Goal: Transaction & Acquisition: Purchase product/service

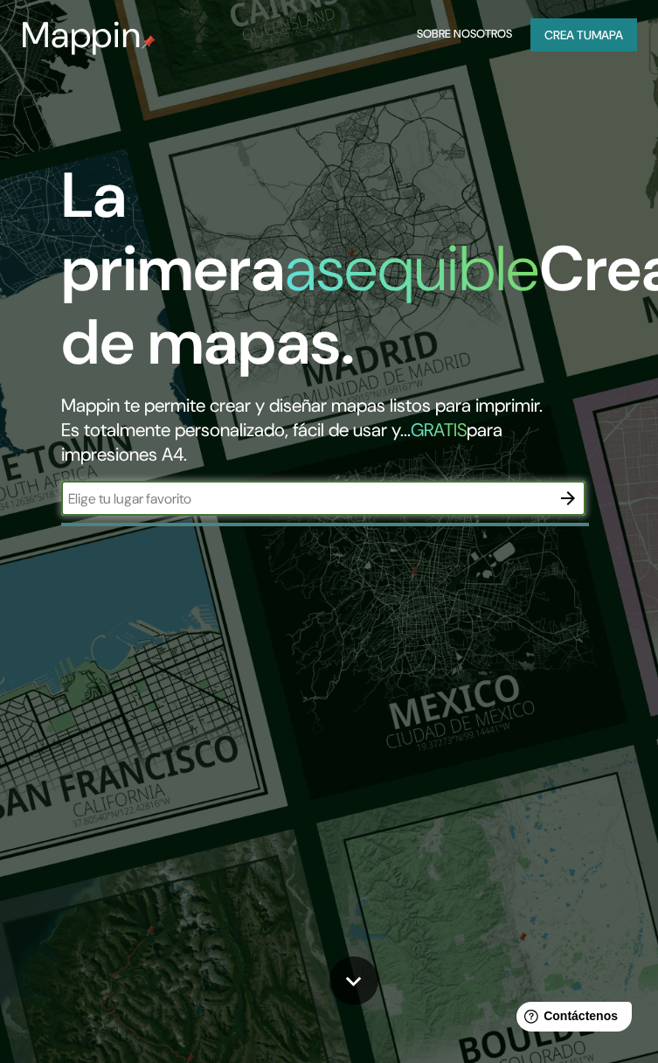
click at [170, 501] on input "text" at bounding box center [305, 499] width 489 height 20
type input "[GEOGRAPHIC_DATA]"
click at [568, 495] on icon "button" at bounding box center [568, 498] width 21 height 21
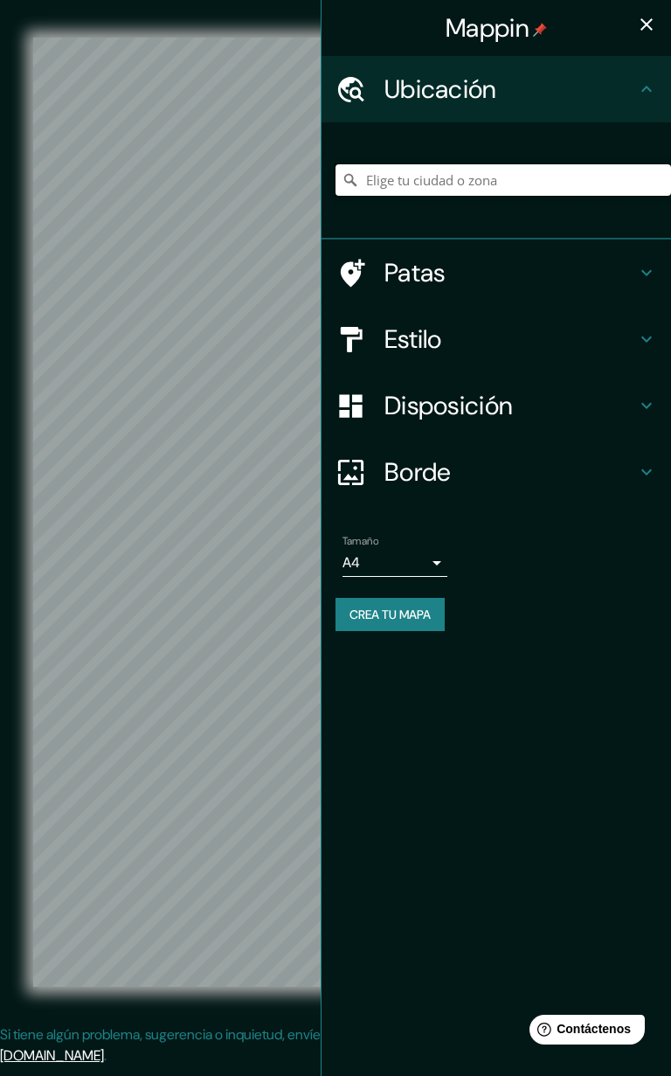
click at [382, 182] on input "Elige tu ciudad o zona" at bounding box center [504, 179] width 336 height 31
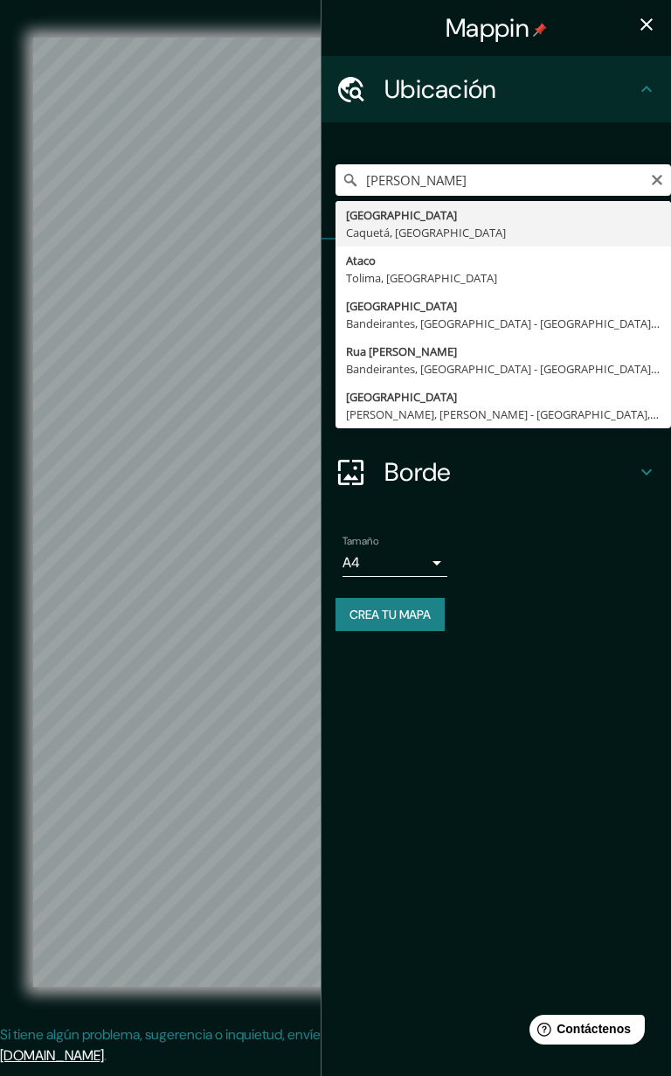
type input "[GEOGRAPHIC_DATA], [GEOGRAPHIC_DATA], [GEOGRAPHIC_DATA]"
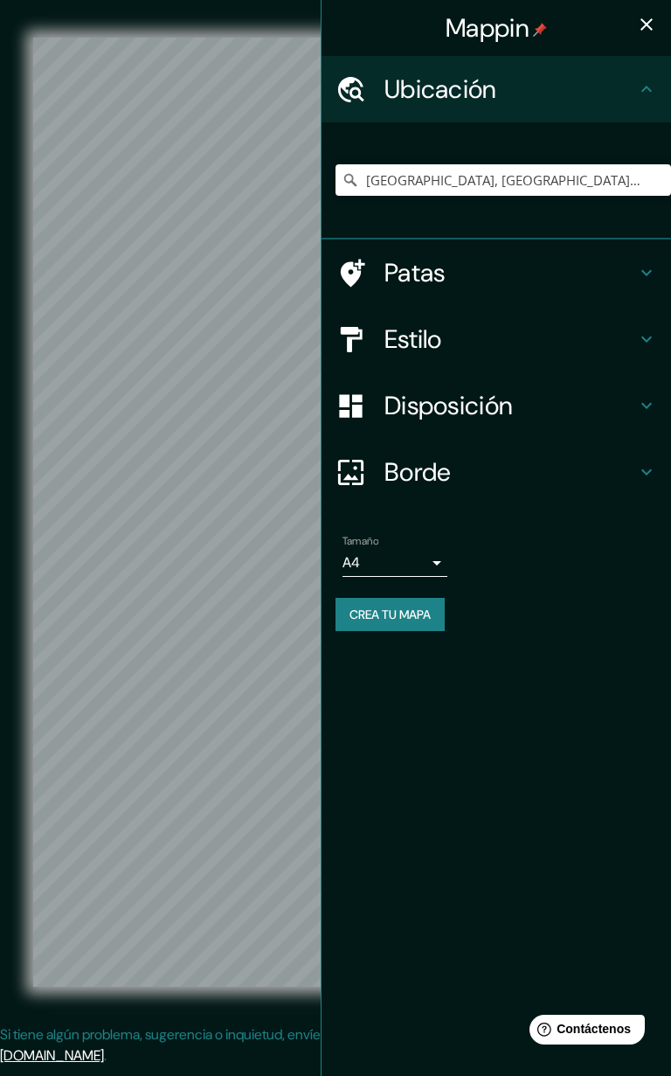
click at [432, 559] on body "Mappin Ubicación [GEOGRAPHIC_DATA], [GEOGRAPHIC_DATA], [GEOGRAPHIC_DATA] Patas …" at bounding box center [335, 538] width 671 height 1076
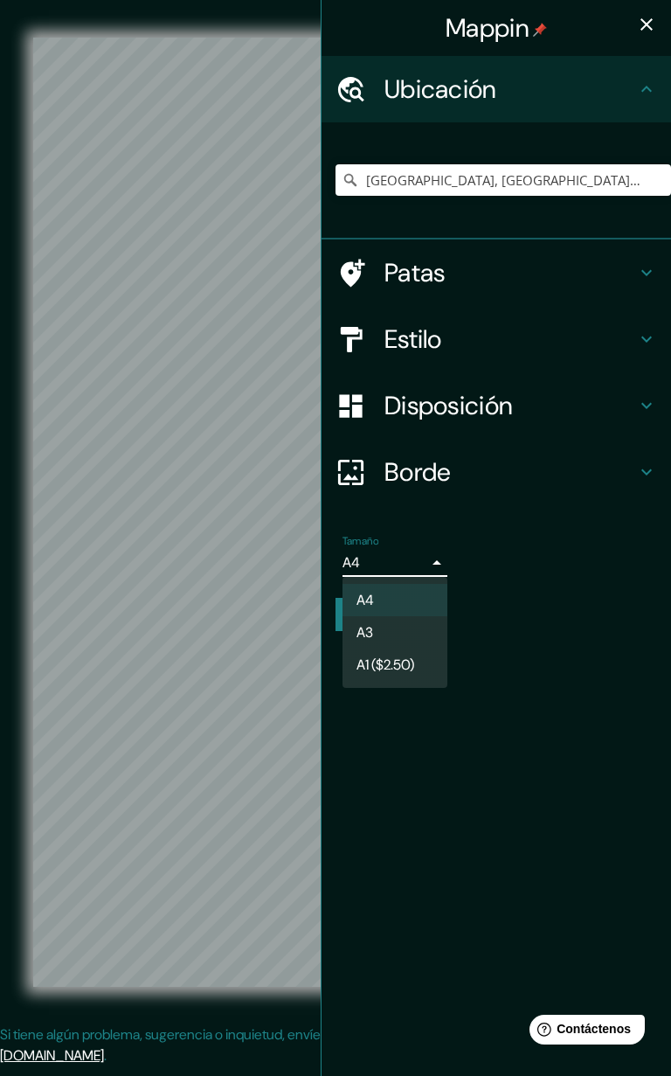
click at [495, 732] on div at bounding box center [335, 538] width 671 height 1076
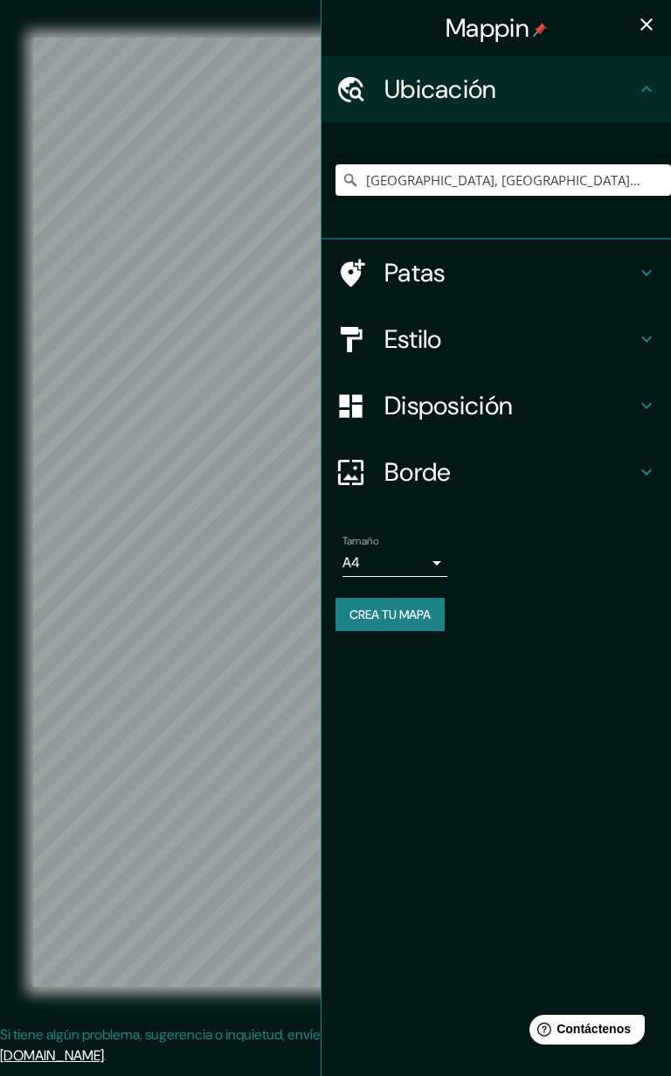
click at [653, 18] on icon "button" at bounding box center [646, 24] width 21 height 21
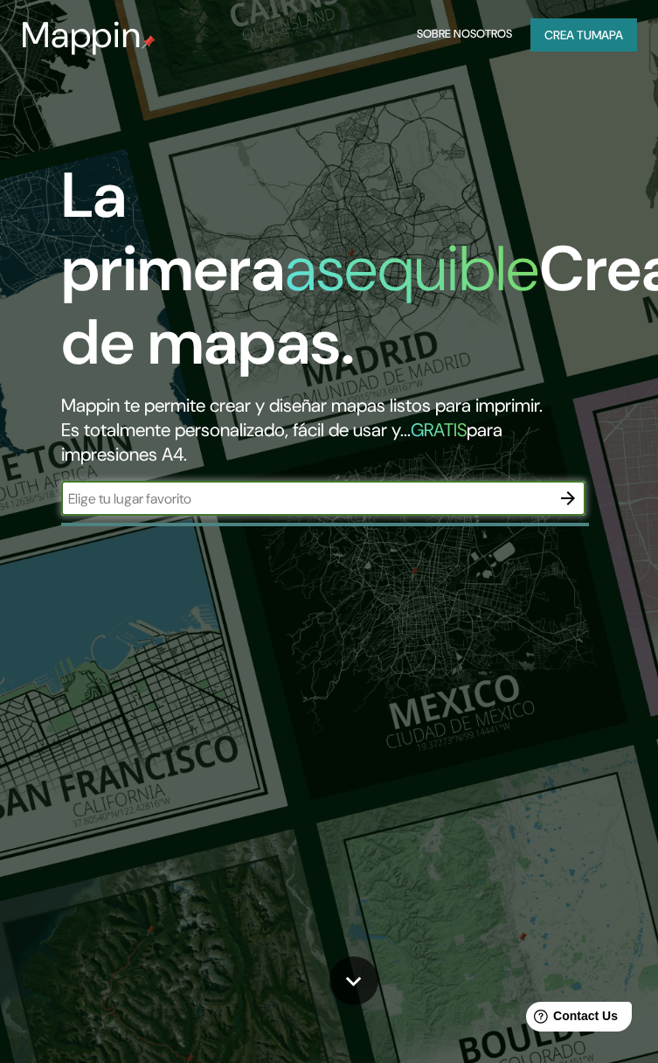
click at [523, 500] on input "text" at bounding box center [305, 499] width 489 height 20
type input "[PERSON_NAME]"
click at [566, 496] on icon "button" at bounding box center [568, 498] width 21 height 21
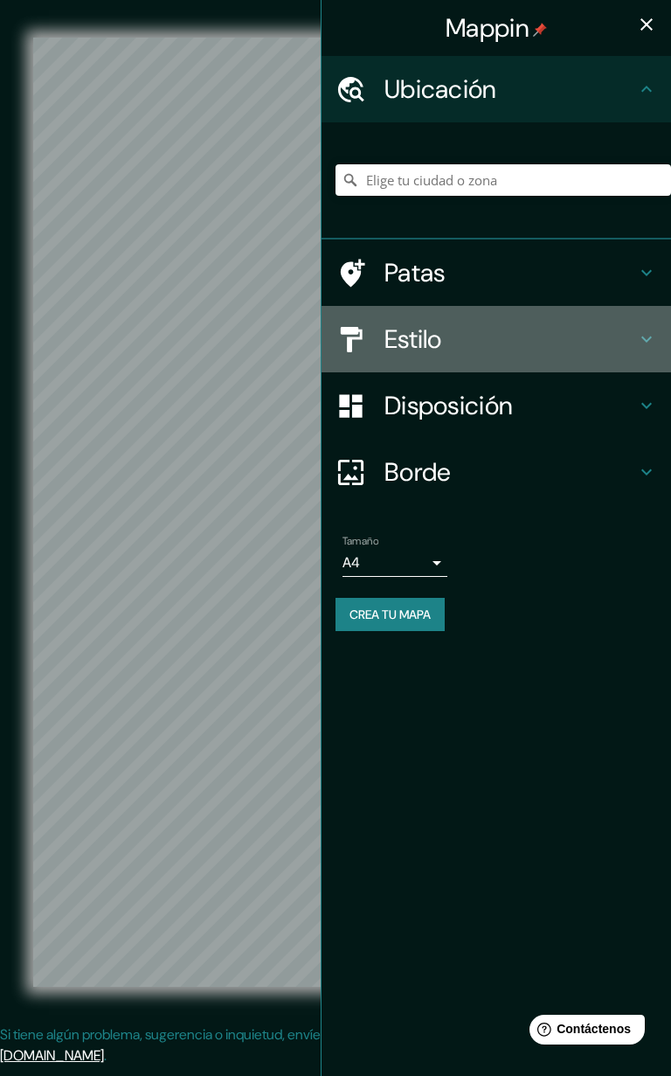
click at [641, 337] on icon at bounding box center [646, 339] width 10 height 6
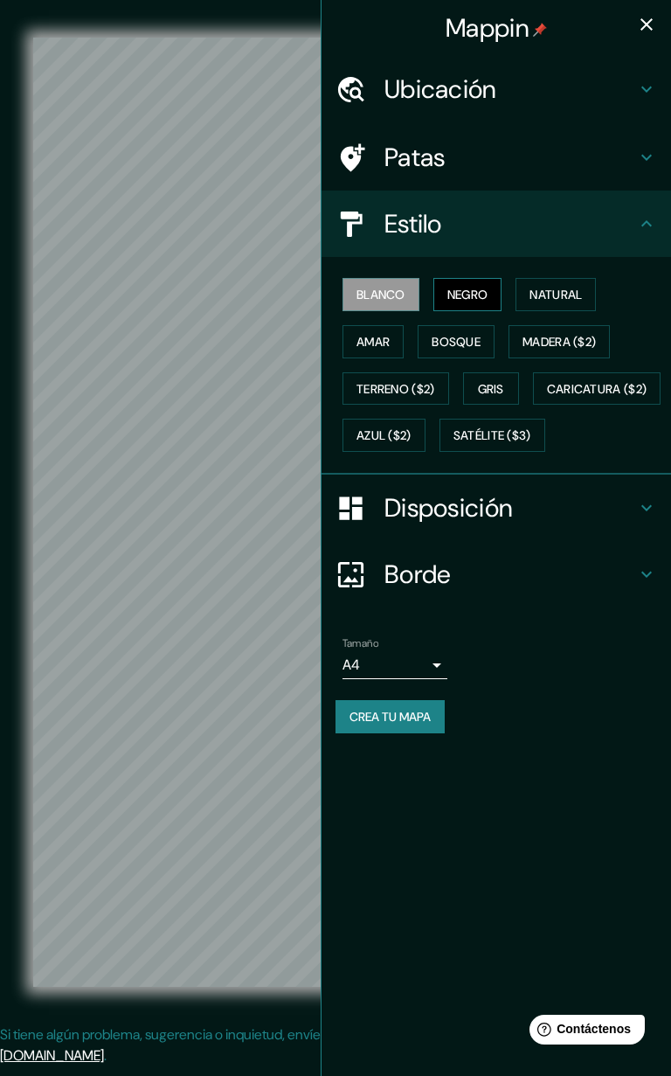
click at [455, 290] on font "Negro" at bounding box center [467, 295] width 41 height 16
click at [541, 289] on font "Natural" at bounding box center [556, 295] width 52 height 16
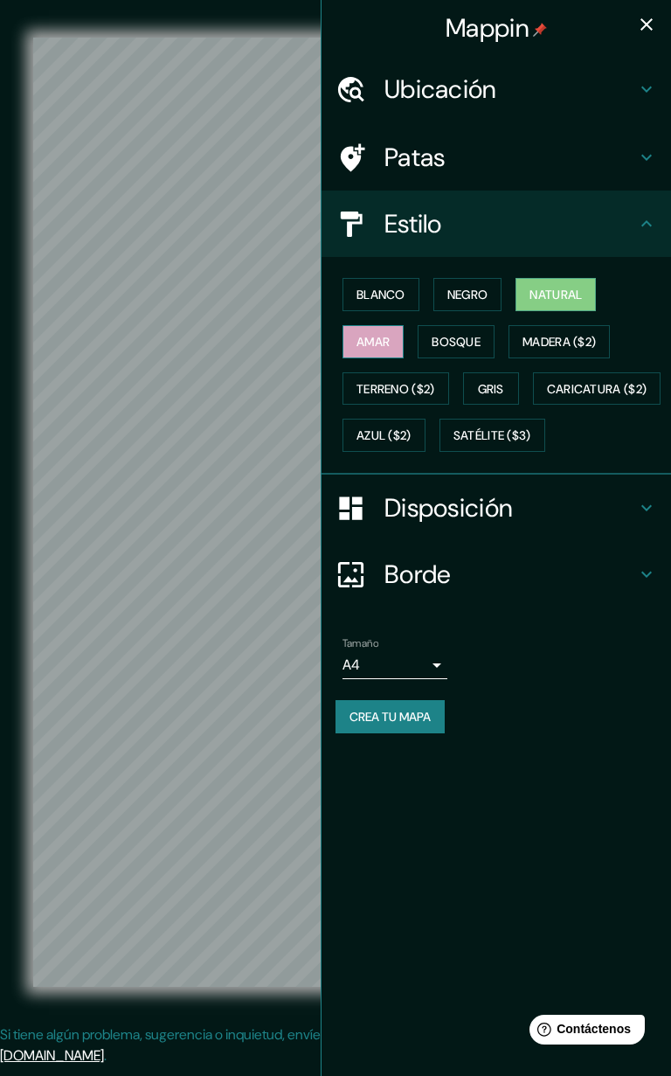
click at [389, 351] on font "Amar" at bounding box center [373, 341] width 33 height 23
click at [455, 346] on font "Bosque" at bounding box center [456, 342] width 49 height 16
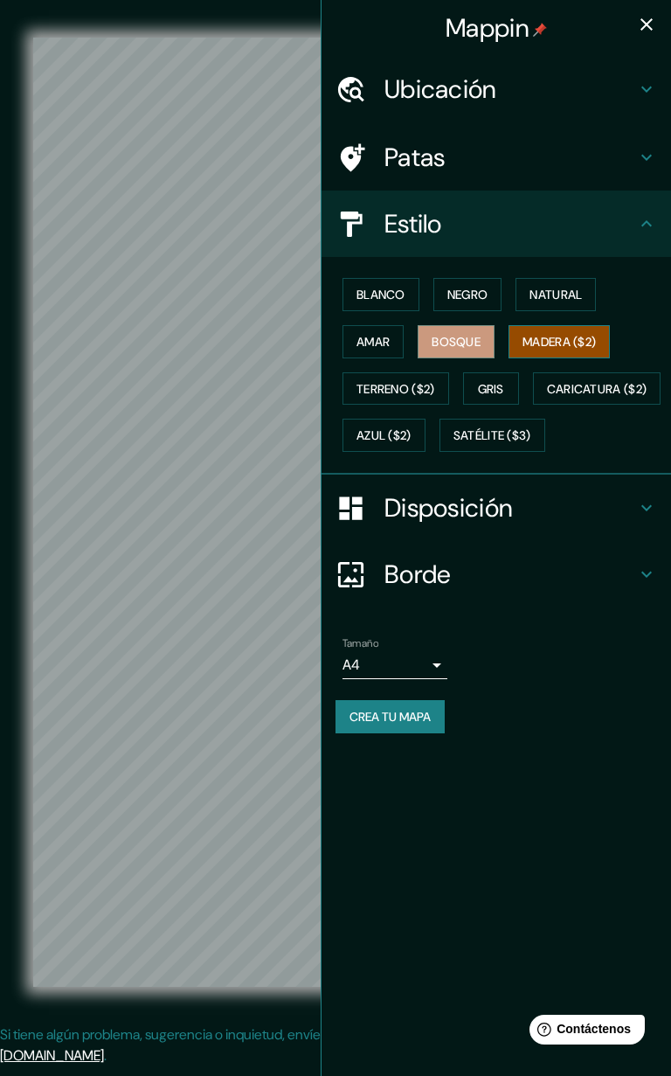
click at [565, 341] on font "Madera ($2)" at bounding box center [559, 342] width 73 height 16
click at [412, 390] on font "Terreno ($2)" at bounding box center [396, 389] width 79 height 16
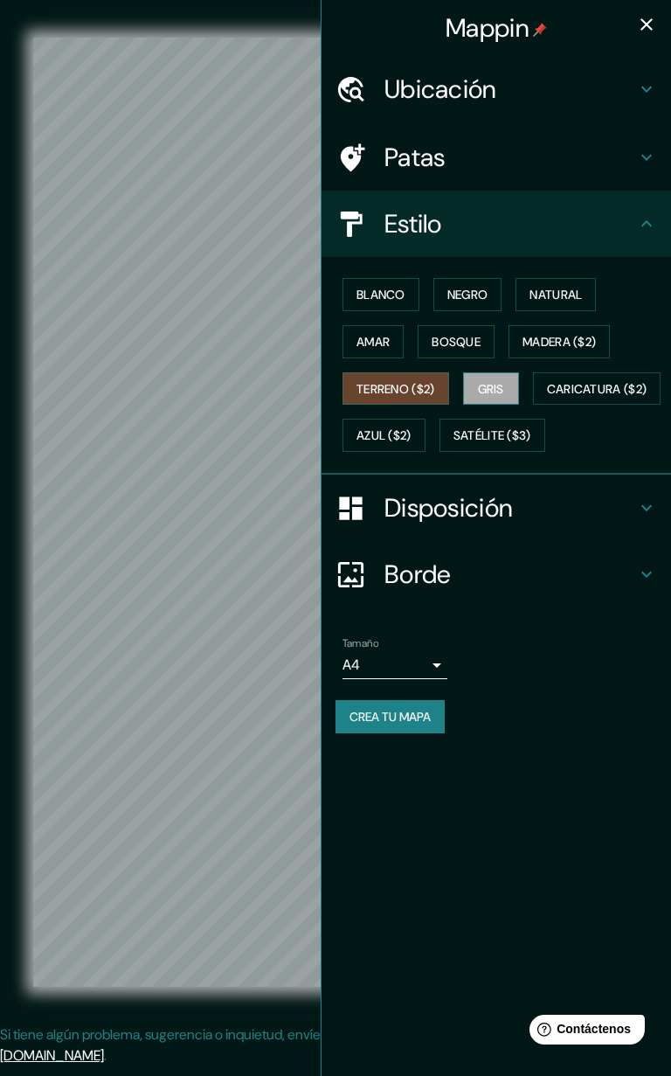
click at [486, 388] on font "Gris" at bounding box center [491, 389] width 26 height 16
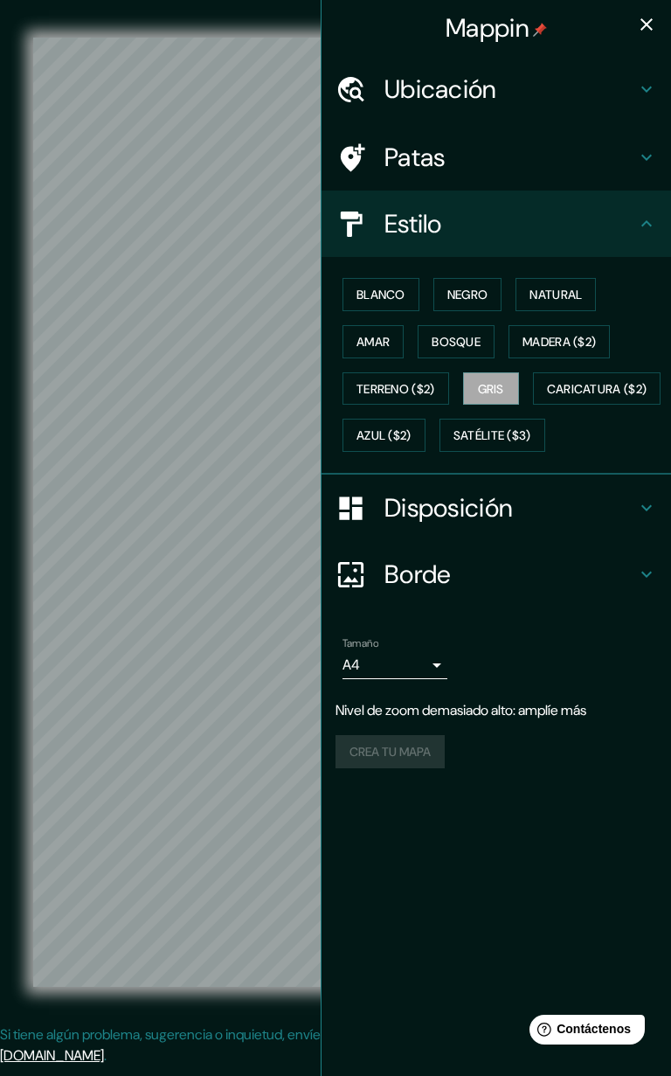
click at [469, 90] on font "Ubicación" at bounding box center [441, 89] width 113 height 33
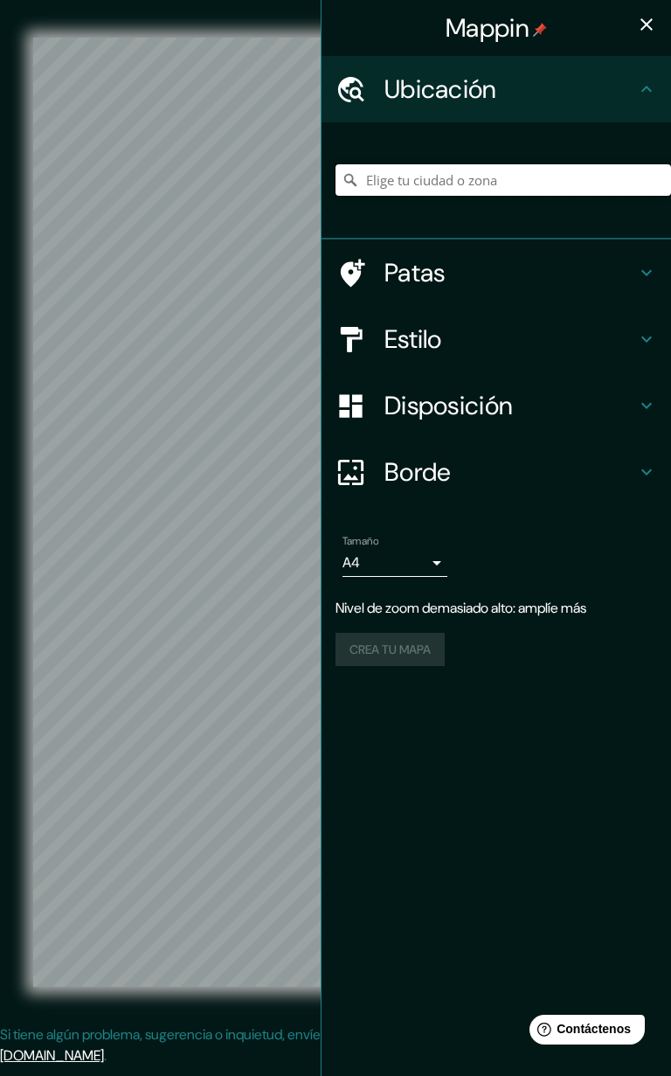
click at [436, 172] on input "Elige tu ciudad o zona" at bounding box center [504, 179] width 336 height 31
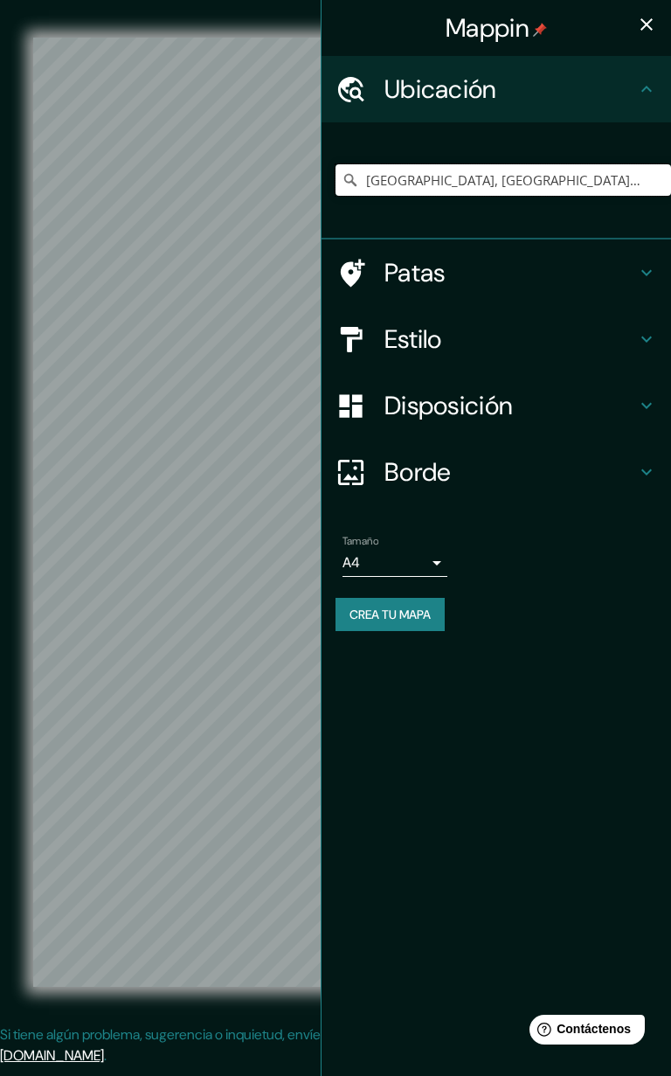
type input "[GEOGRAPHIC_DATA], [GEOGRAPHIC_DATA], [GEOGRAPHIC_DATA]"
click at [439, 343] on font "Estilo" at bounding box center [414, 338] width 58 height 33
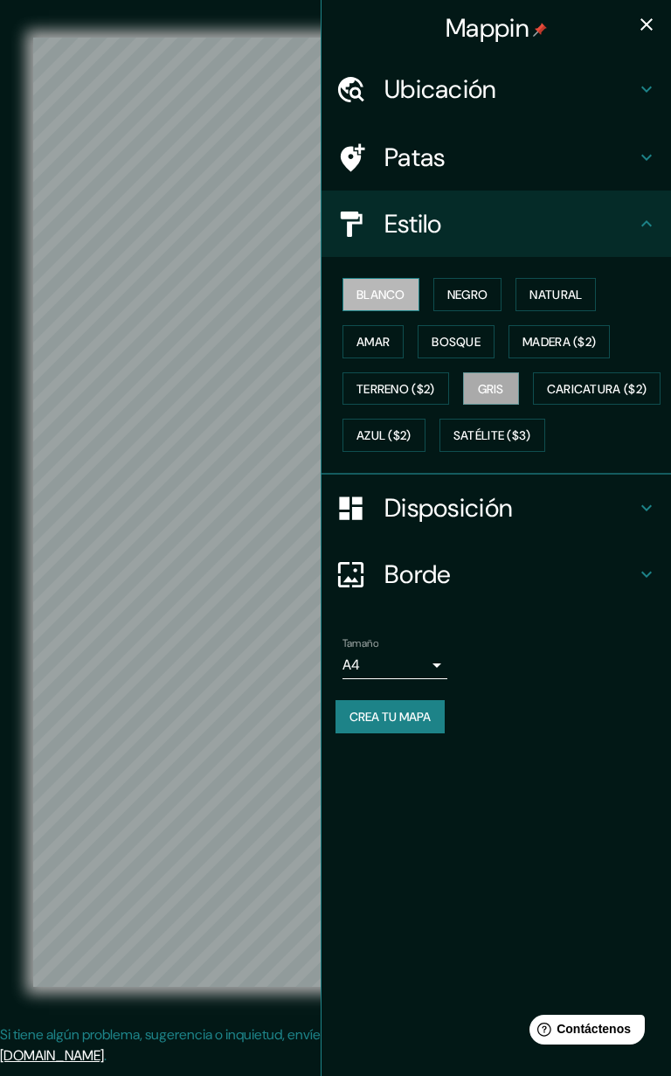
click at [393, 299] on font "Blanco" at bounding box center [381, 295] width 49 height 16
click at [471, 300] on font "Negro" at bounding box center [467, 295] width 41 height 16
click at [393, 302] on font "Blanco" at bounding box center [381, 295] width 49 height 16
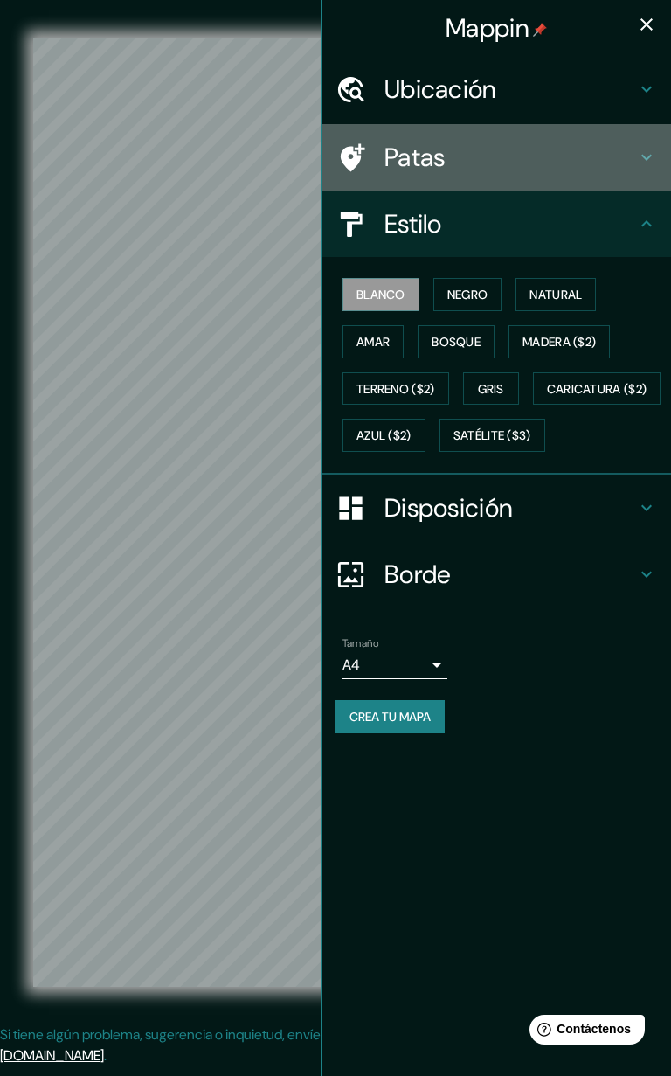
click at [648, 158] on icon at bounding box center [646, 158] width 10 height 6
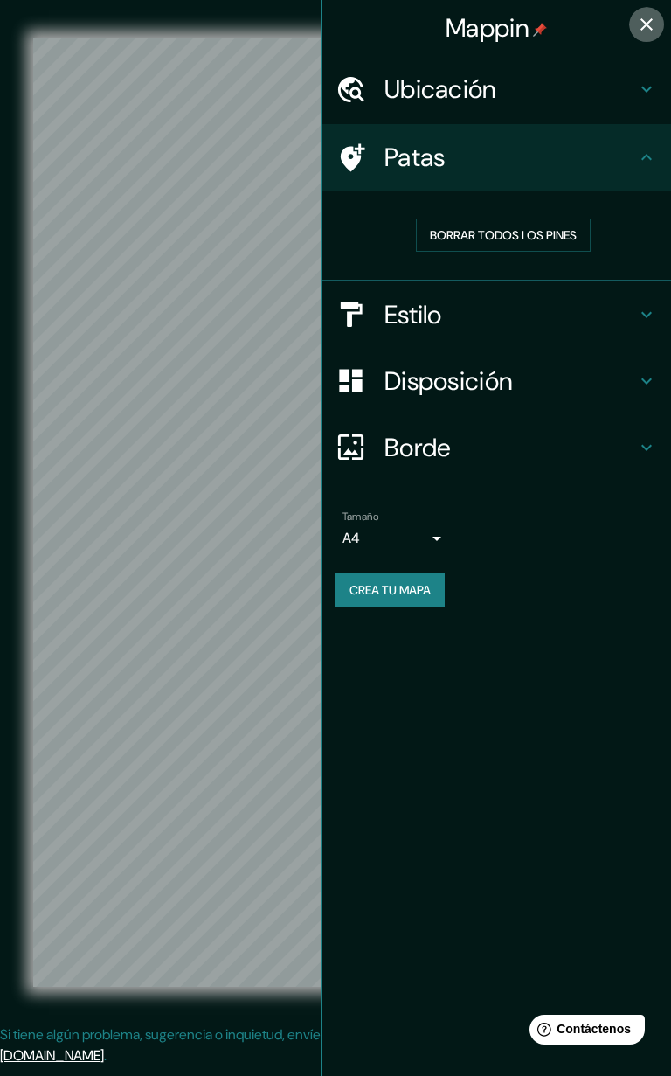
click at [649, 20] on icon "button" at bounding box center [646, 24] width 21 height 21
